Goal: Task Accomplishment & Management: Complete application form

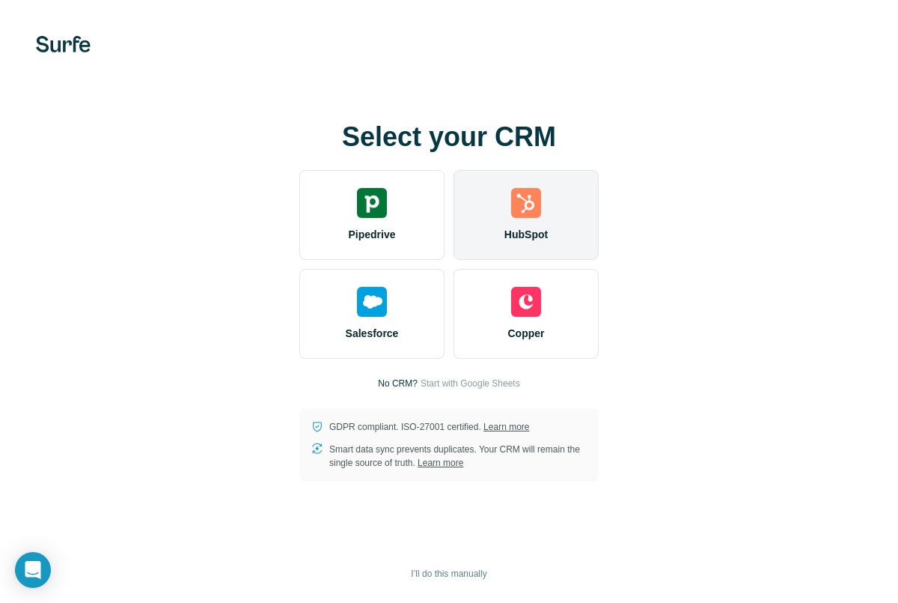
click at [547, 221] on div "HubSpot" at bounding box center [526, 215] width 145 height 90
click at [510, 197] on div "HubSpot" at bounding box center [526, 215] width 145 height 90
click at [525, 193] on img at bounding box center [526, 203] width 30 height 30
